Goal: Transaction & Acquisition: Purchase product/service

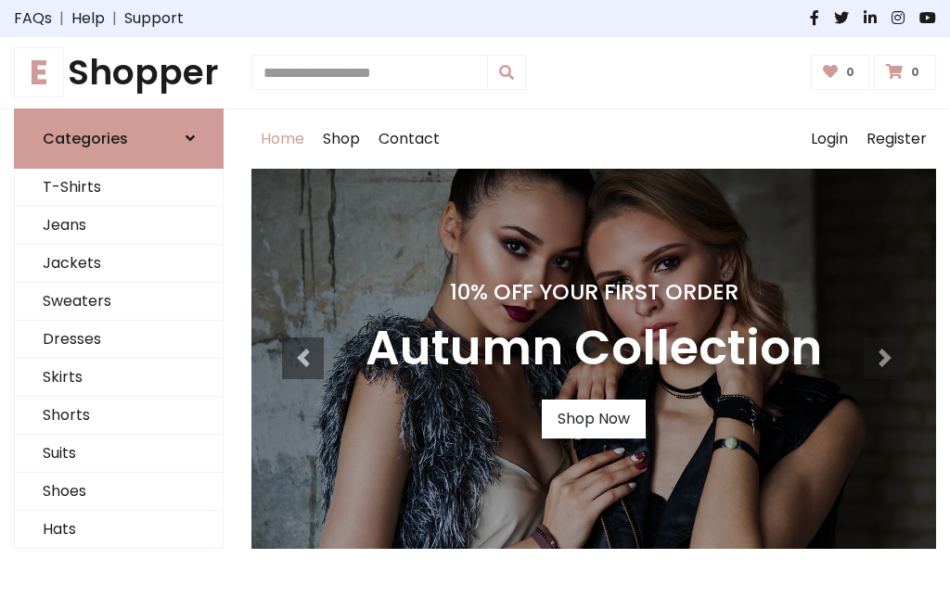
click at [475, 305] on h4 "10% Off Your First Order" at bounding box center [593, 292] width 456 height 26
click at [593, 418] on link "Shop Now" at bounding box center [594, 419] width 104 height 39
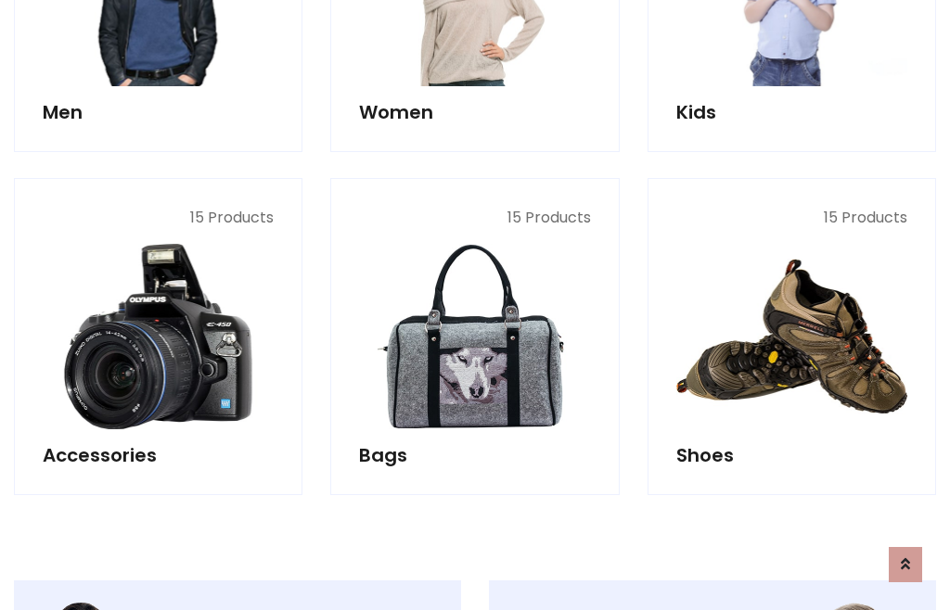
scroll to position [1850, 0]
